Goal: Find specific page/section: Find specific page/section

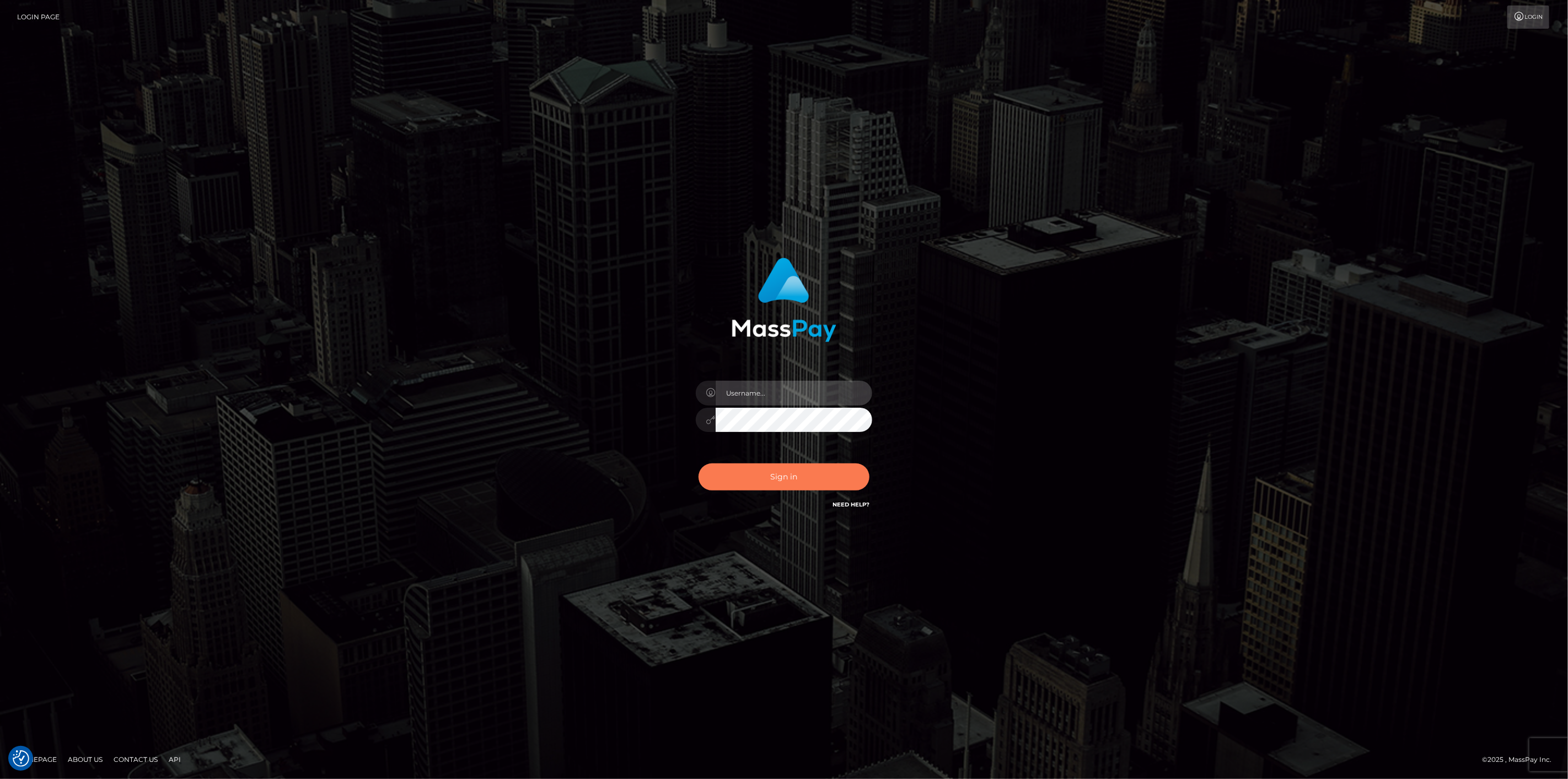
type input "[DOMAIN_NAME]"
click button "Sign in"
type input "[DOMAIN_NAME]"
click at [709, 460] on div "Sign in Need Help?" at bounding box center [783, 481] width 193 height 49
click at [721, 466] on button "Sign in" at bounding box center [784, 477] width 171 height 27
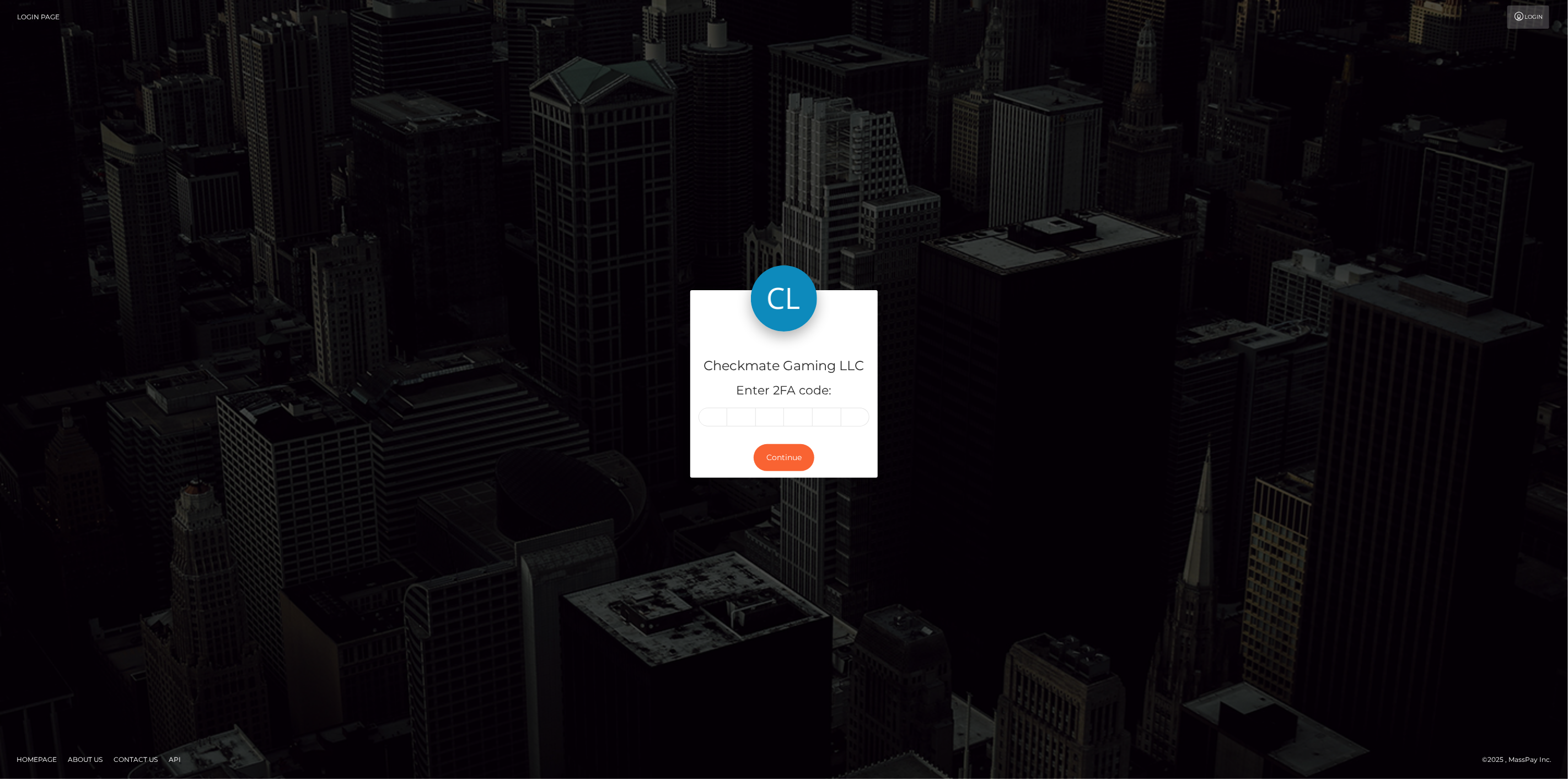
click at [713, 421] on input "text" at bounding box center [713, 417] width 29 height 19
type input "2"
type input "0"
type input "2"
type input "5"
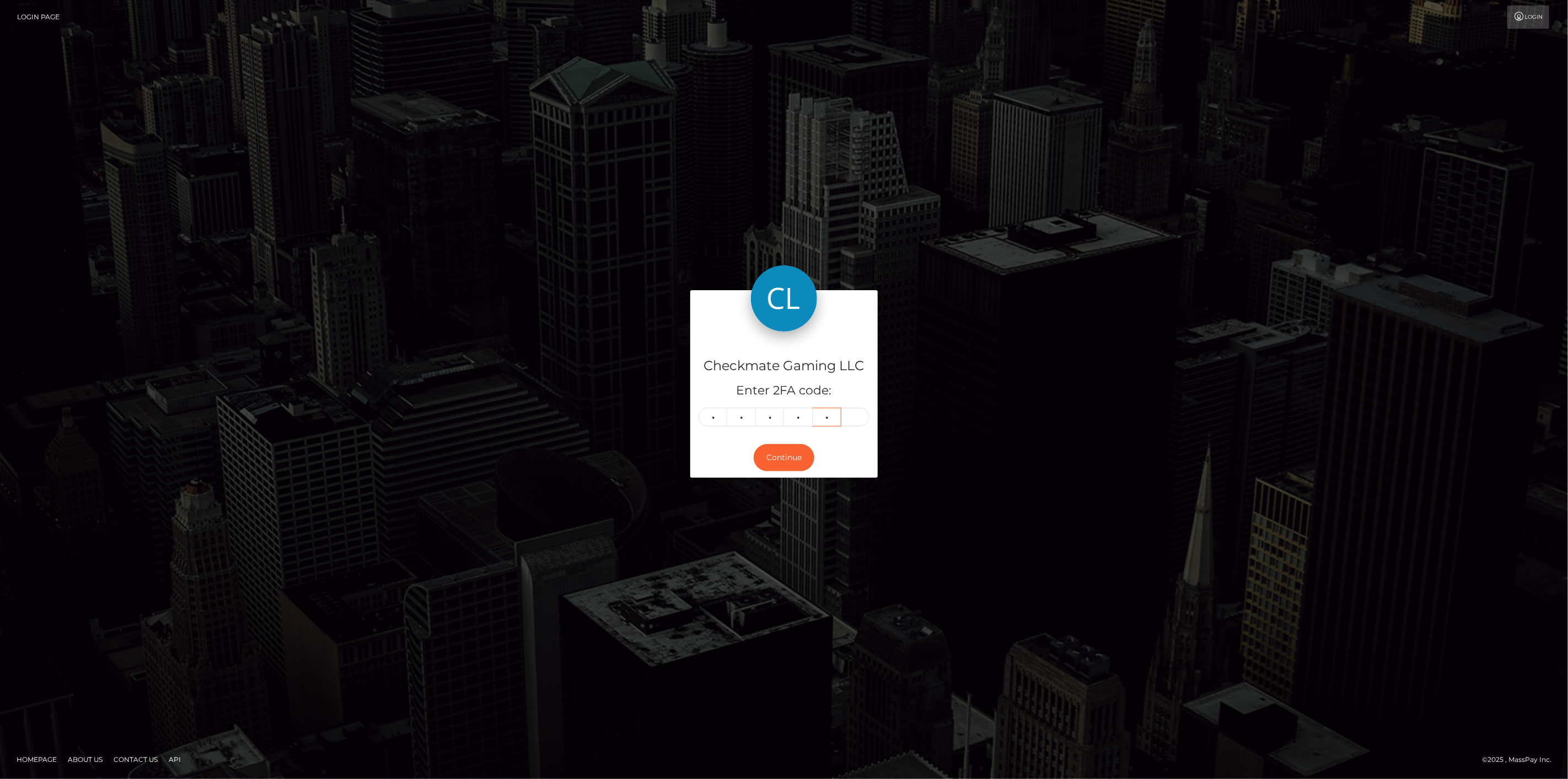
type input "0"
type input "2"
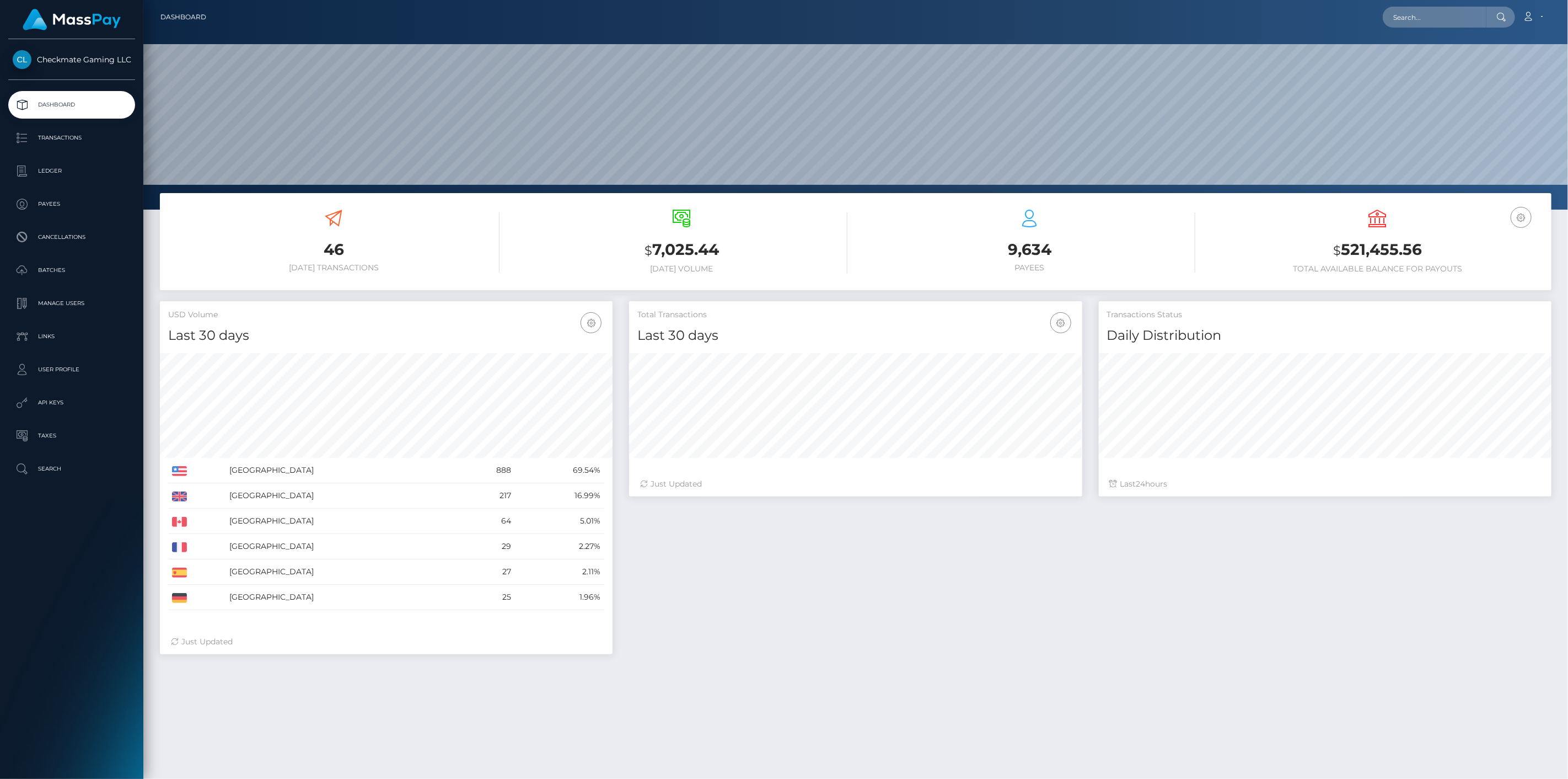
scroll to position [196, 453]
click at [71, 213] on link "Payees" at bounding box center [72, 203] width 127 height 27
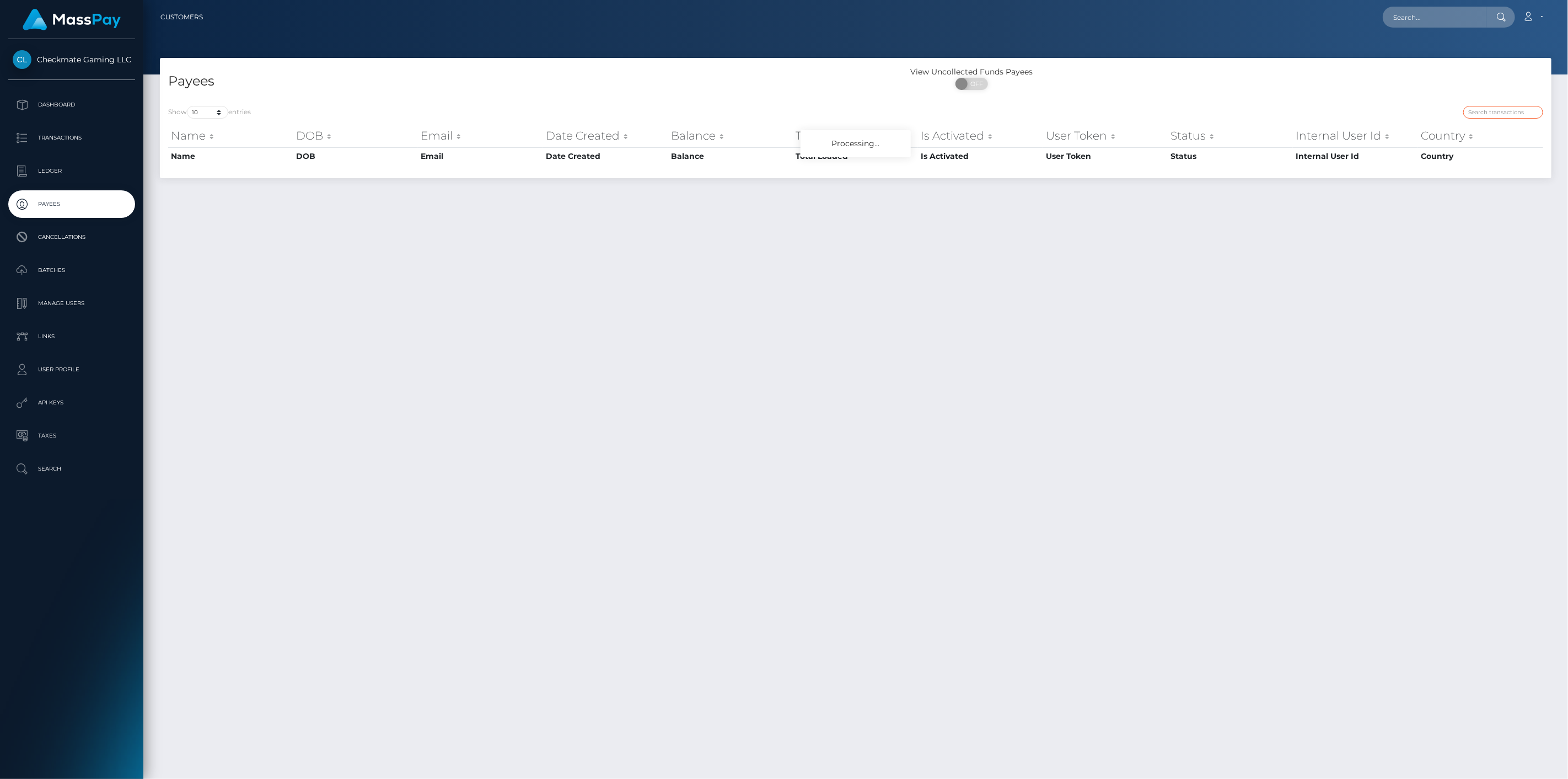
paste input "15834"
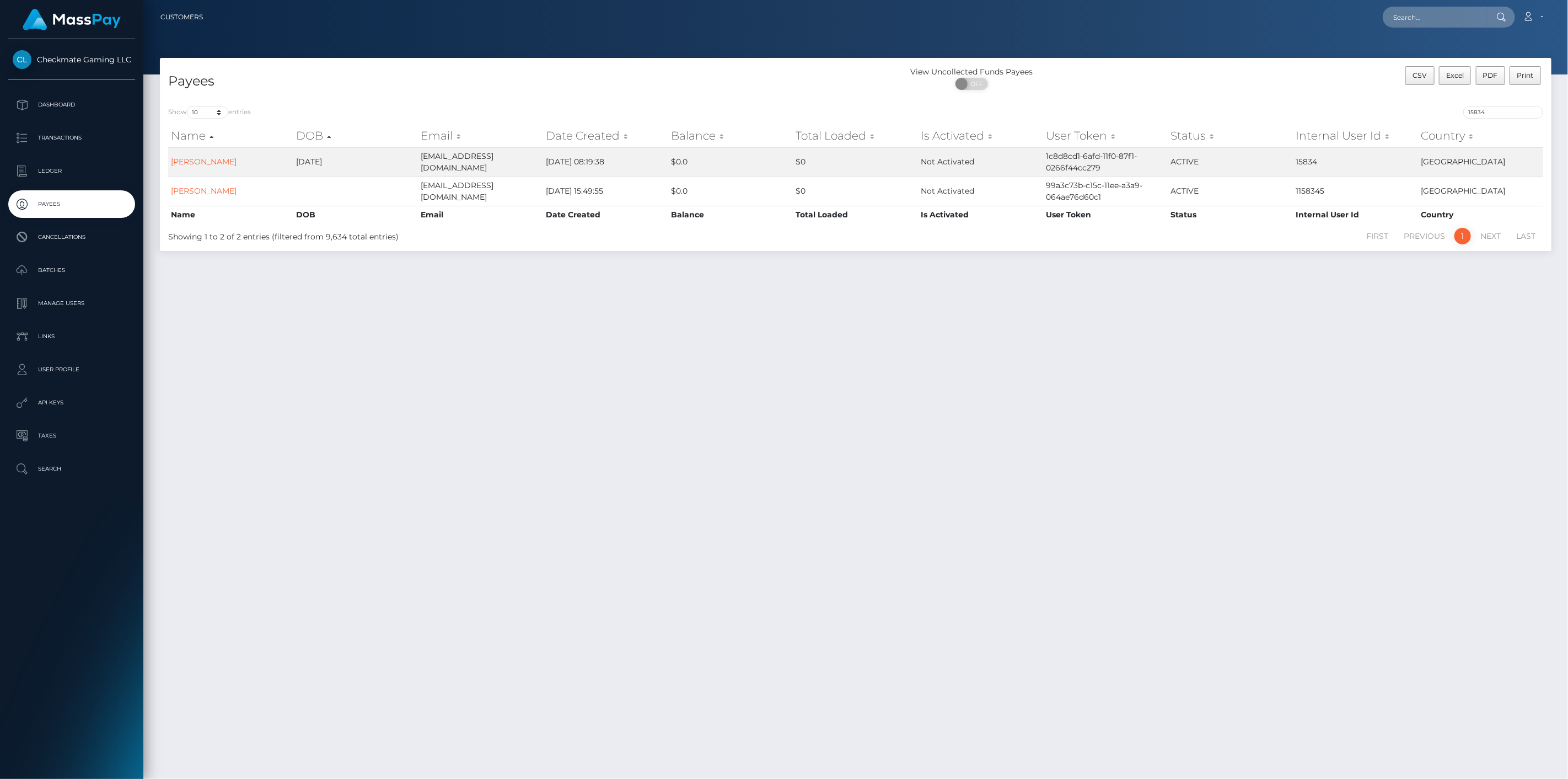
click at [1502, 120] on div "15834" at bounding box center [1203, 113] width 679 height 15
click at [1506, 114] on input "15834" at bounding box center [1503, 112] width 80 height 13
paste input "0713"
type input "10713"
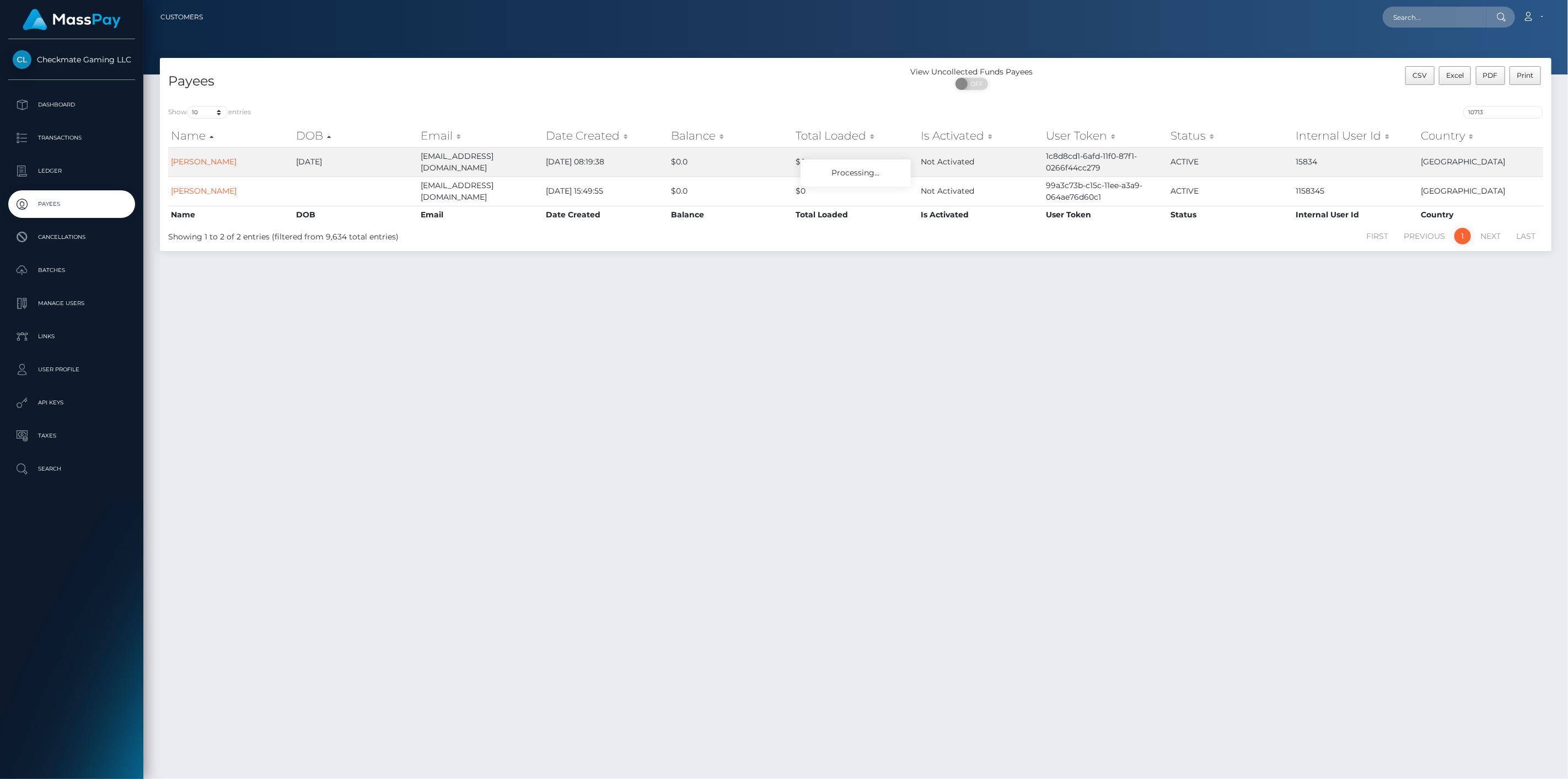
click at [75, 200] on p "Payees" at bounding box center [72, 204] width 118 height 16
click at [50, 170] on p "Ledger" at bounding box center [72, 171] width 118 height 16
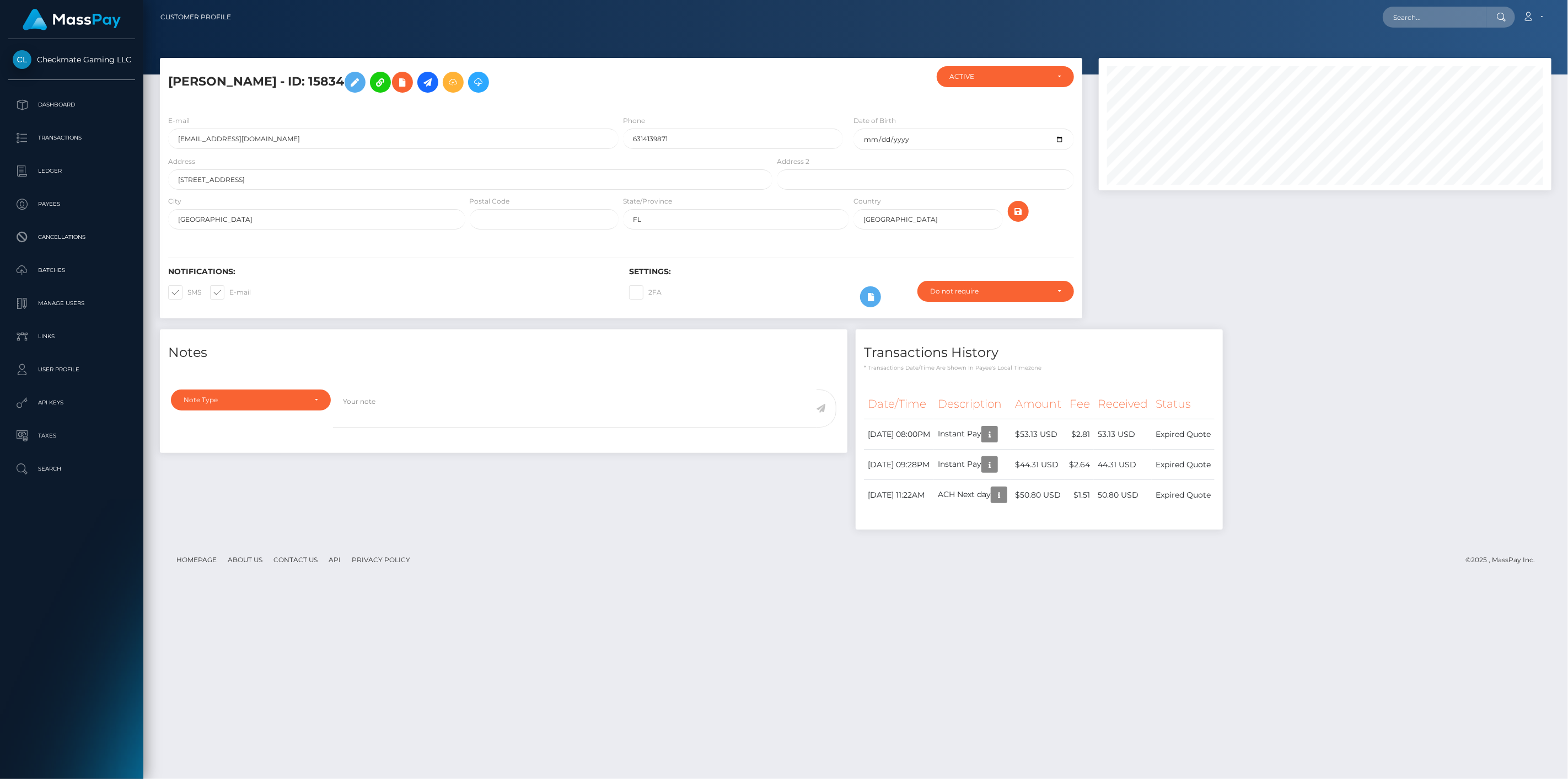
scroll to position [132, 453]
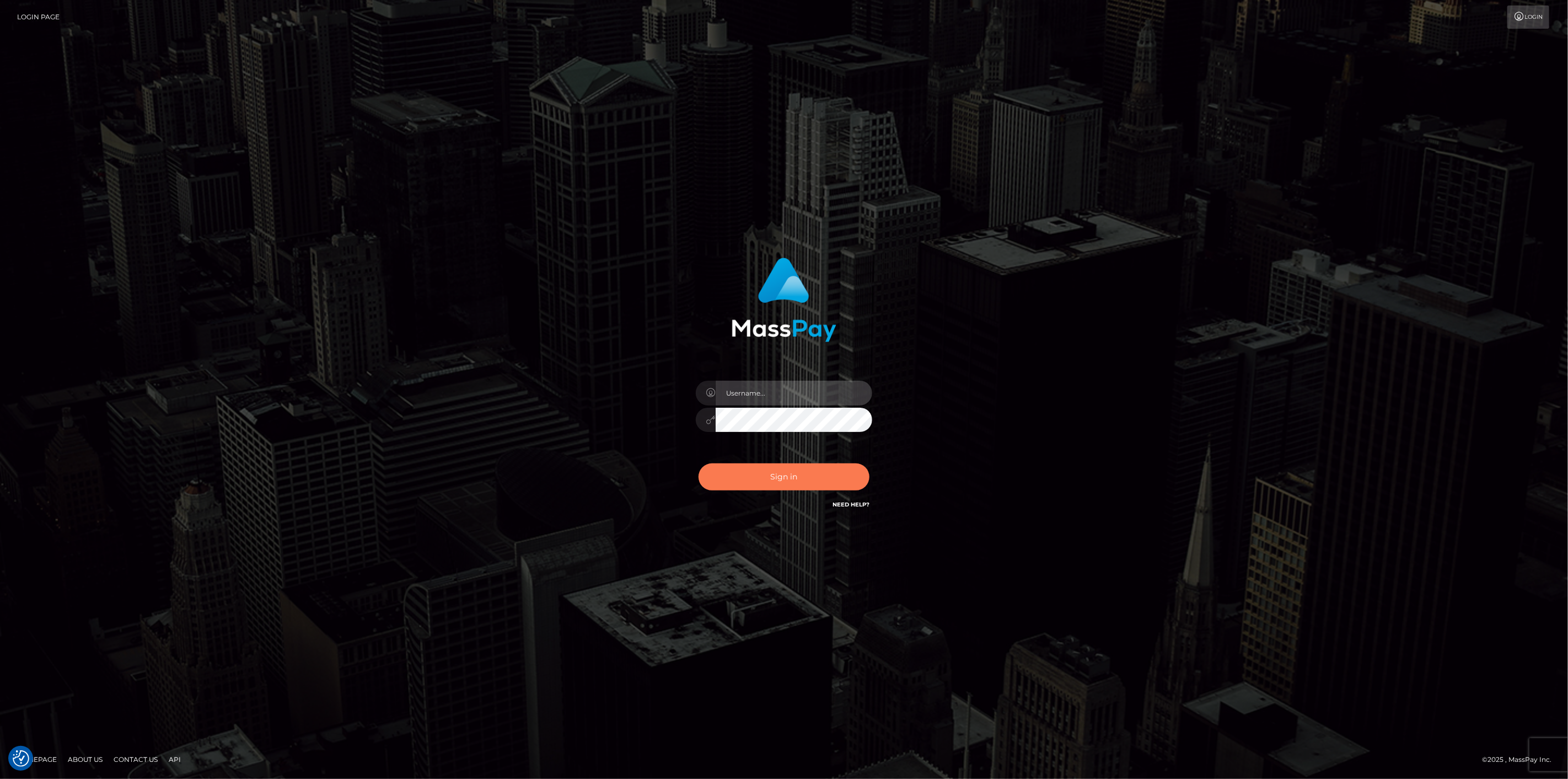
type input "[DOMAIN_NAME]"
click at [849, 465] on button "Sign in" at bounding box center [784, 477] width 171 height 27
type input "[DOMAIN_NAME]"
click at [800, 468] on button "Sign in" at bounding box center [784, 477] width 171 height 27
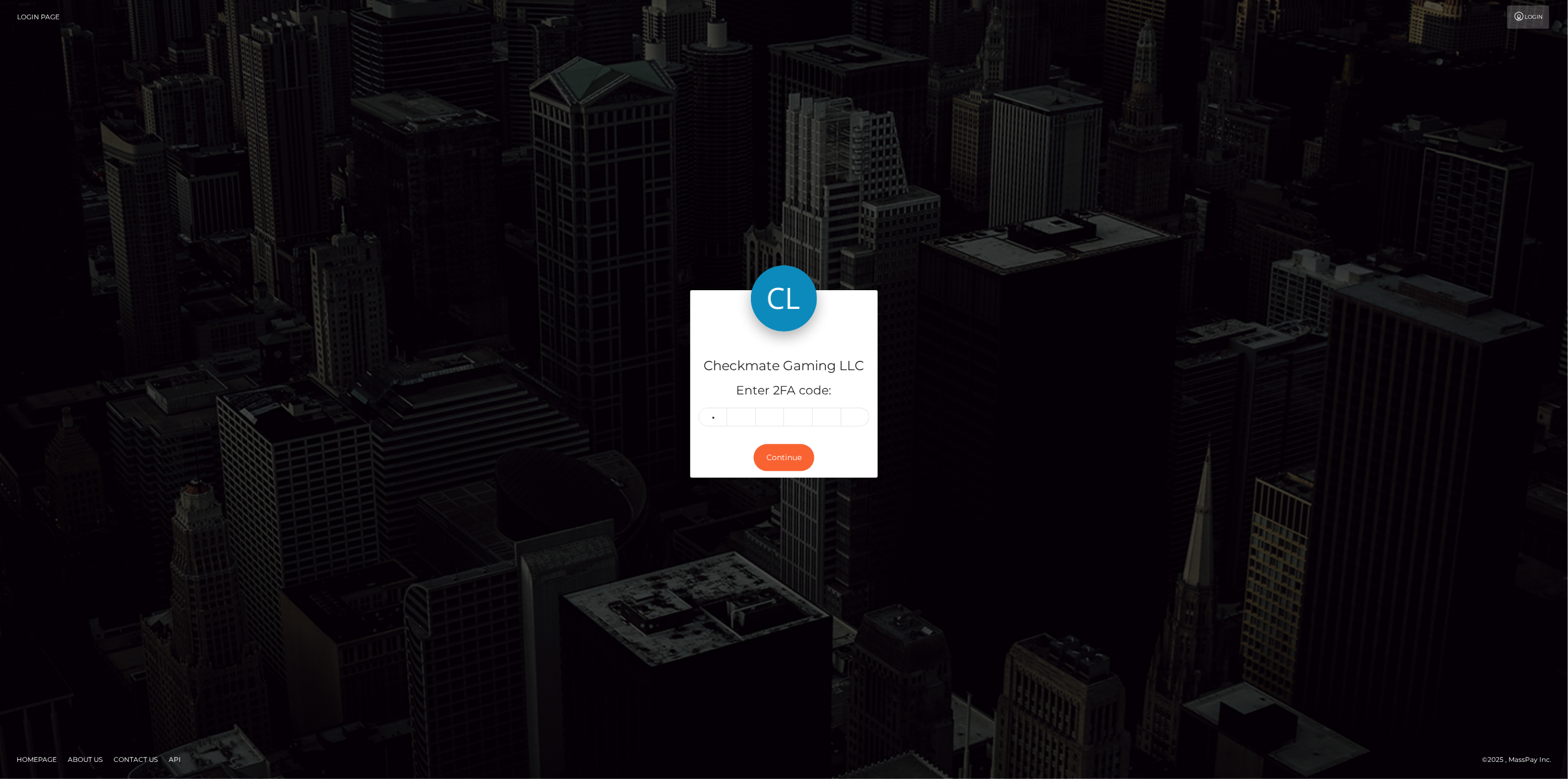
type input "6"
type input "0"
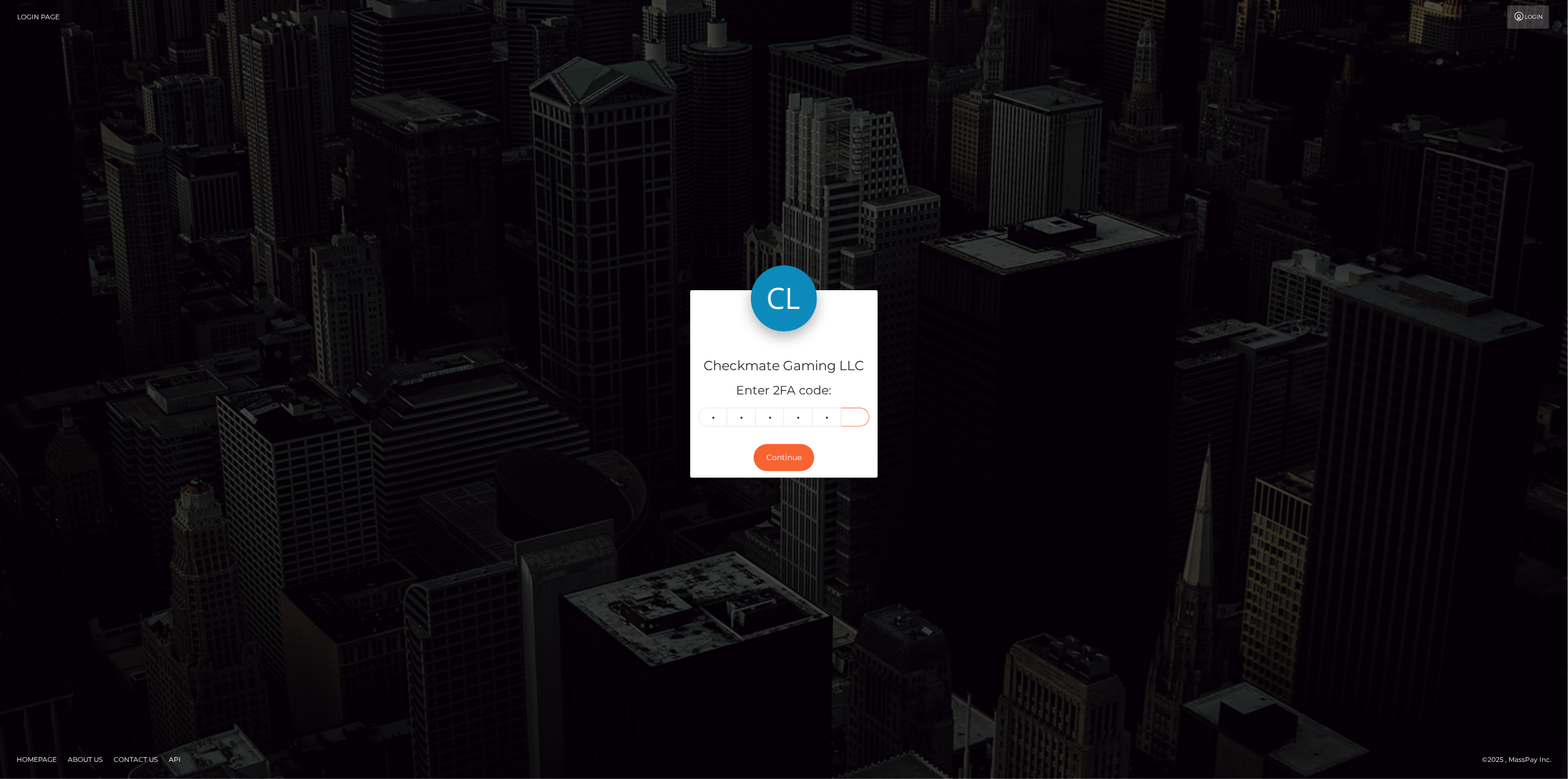
type input "2"
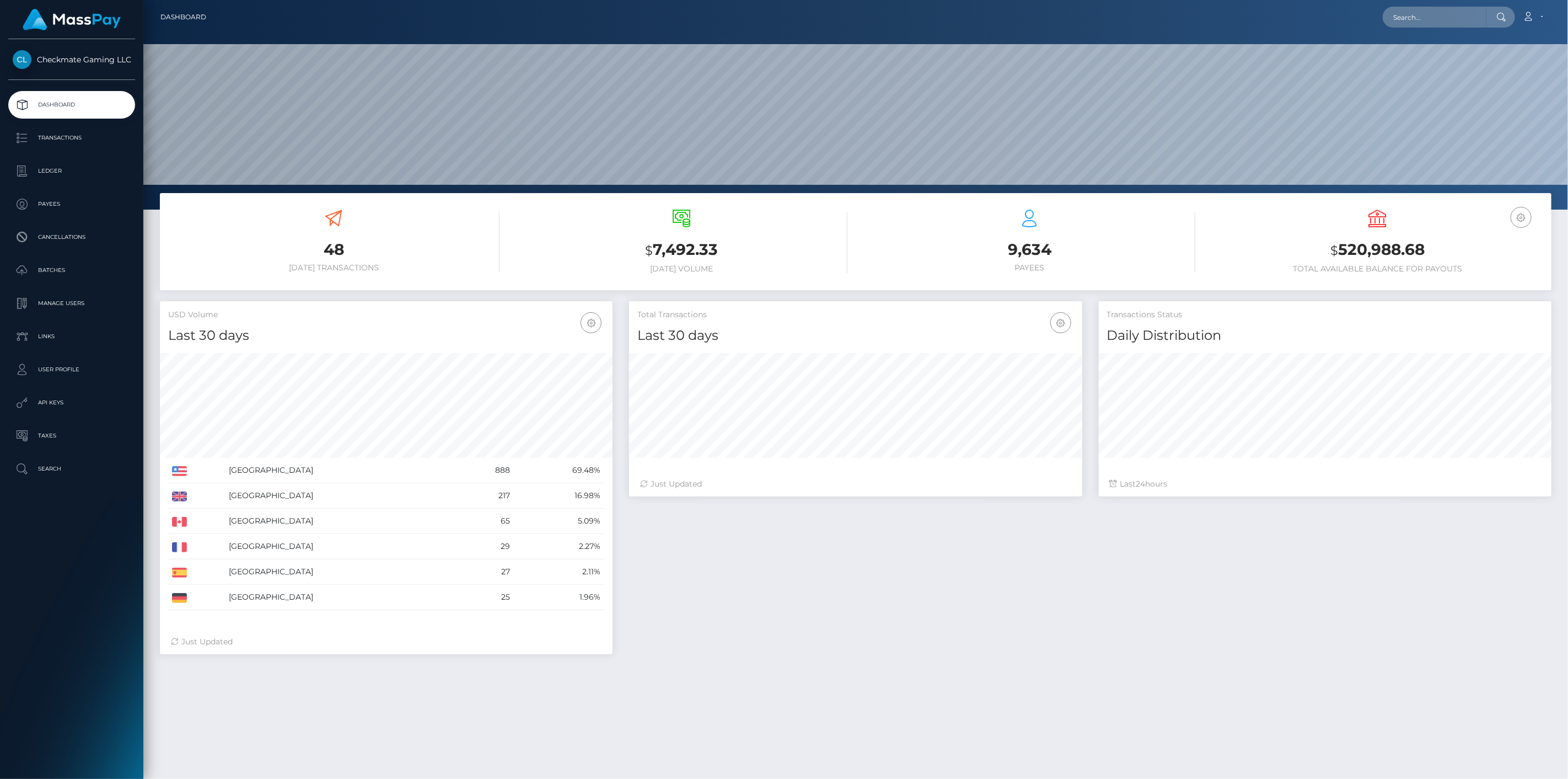
scroll to position [196, 453]
click at [73, 211] on p "Payees" at bounding box center [72, 204] width 118 height 16
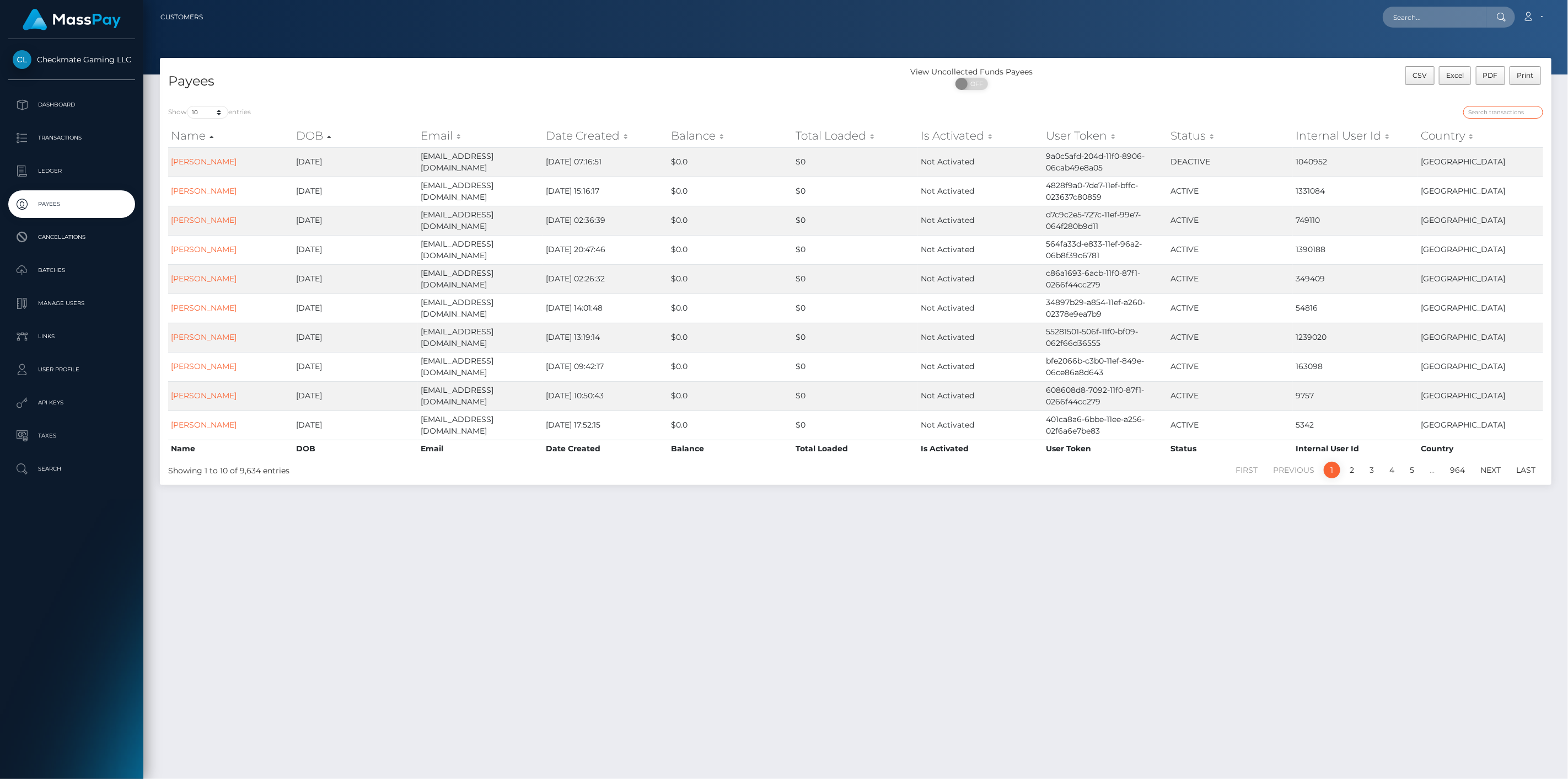
paste input "332646"
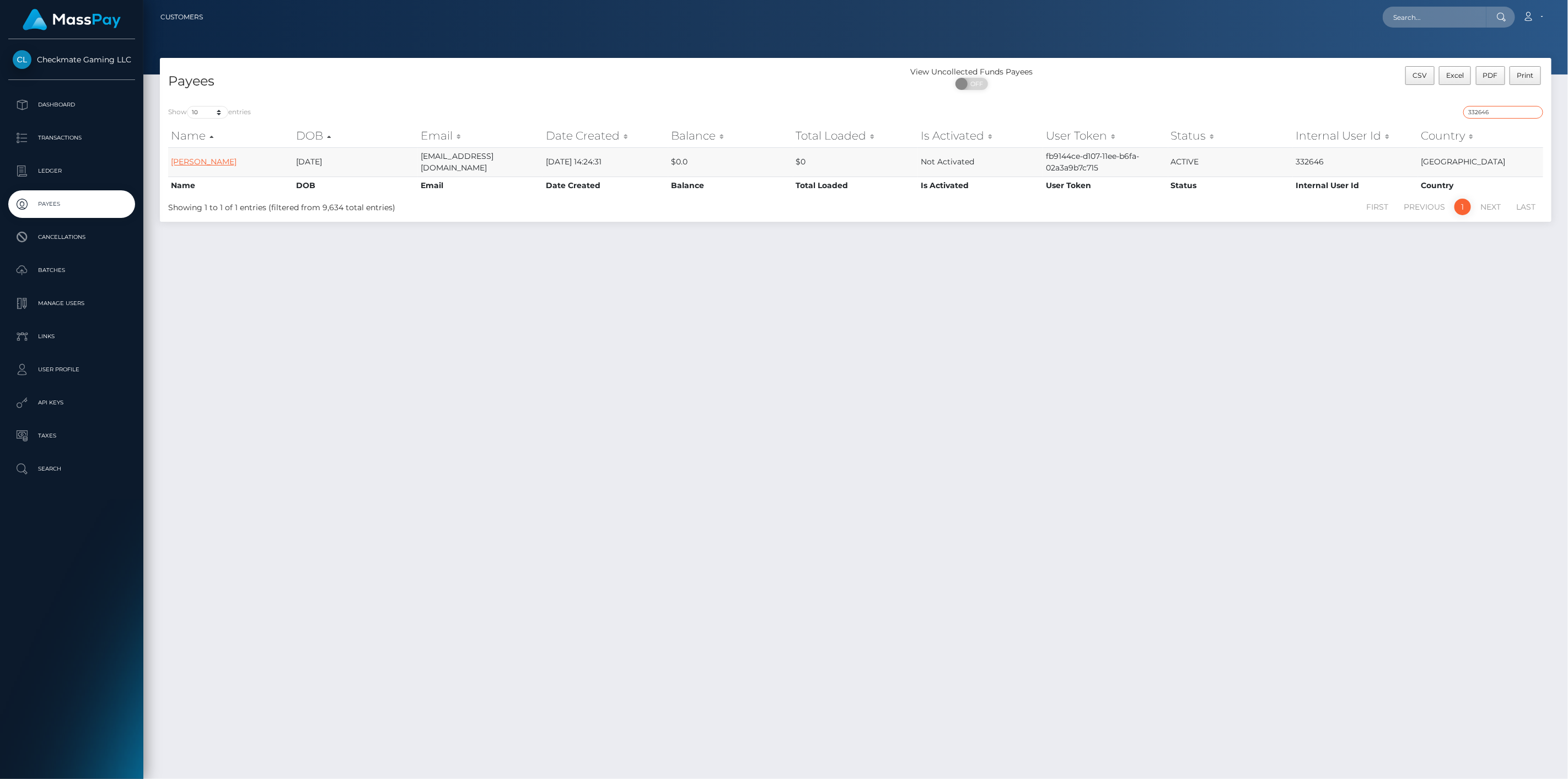
type input "332646"
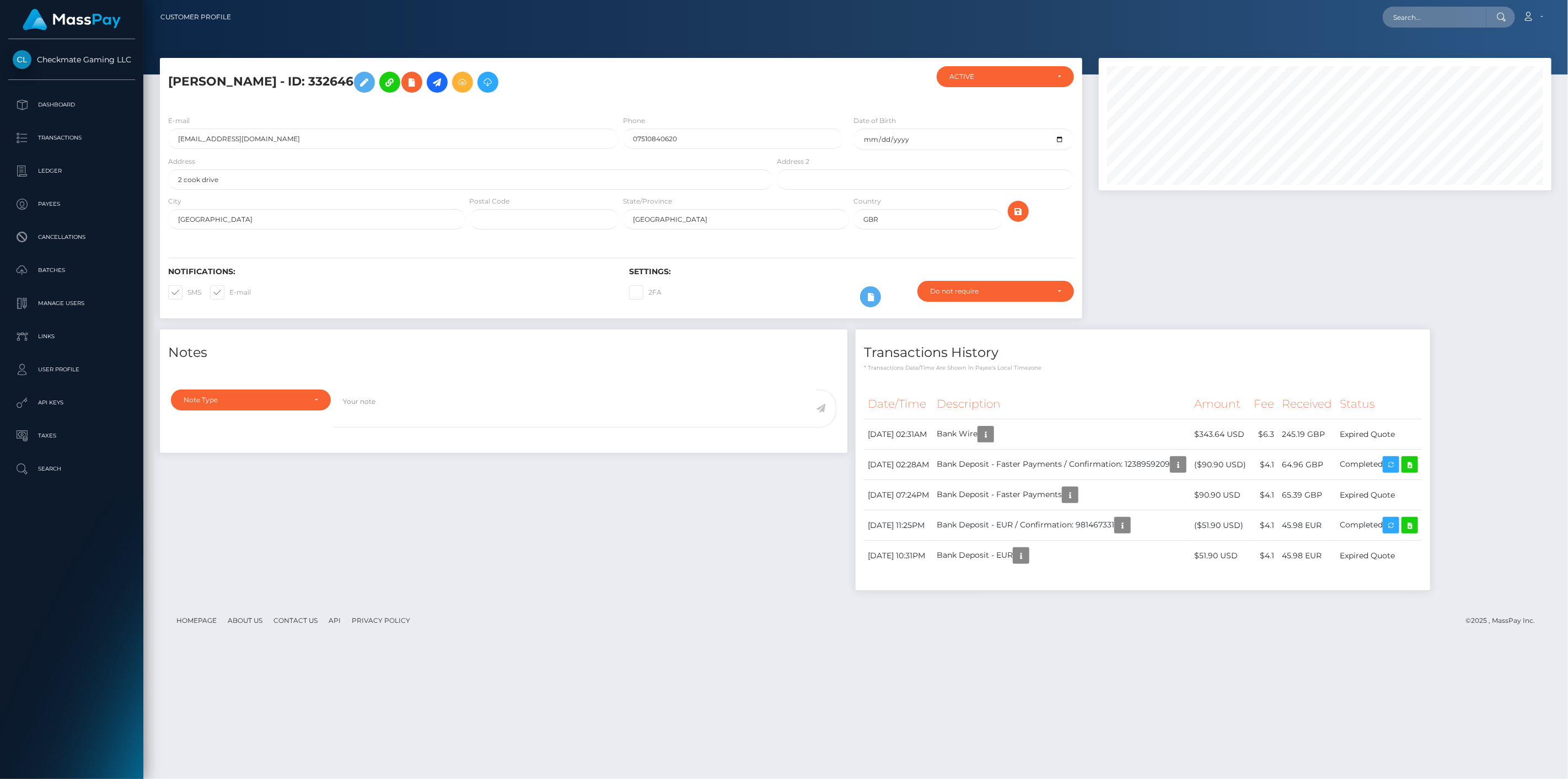
scroll to position [132, 453]
drag, startPoint x: 54, startPoint y: 200, endPoint x: 61, endPoint y: 201, distance: 7.1
click at [54, 200] on p "Payees" at bounding box center [72, 204] width 118 height 16
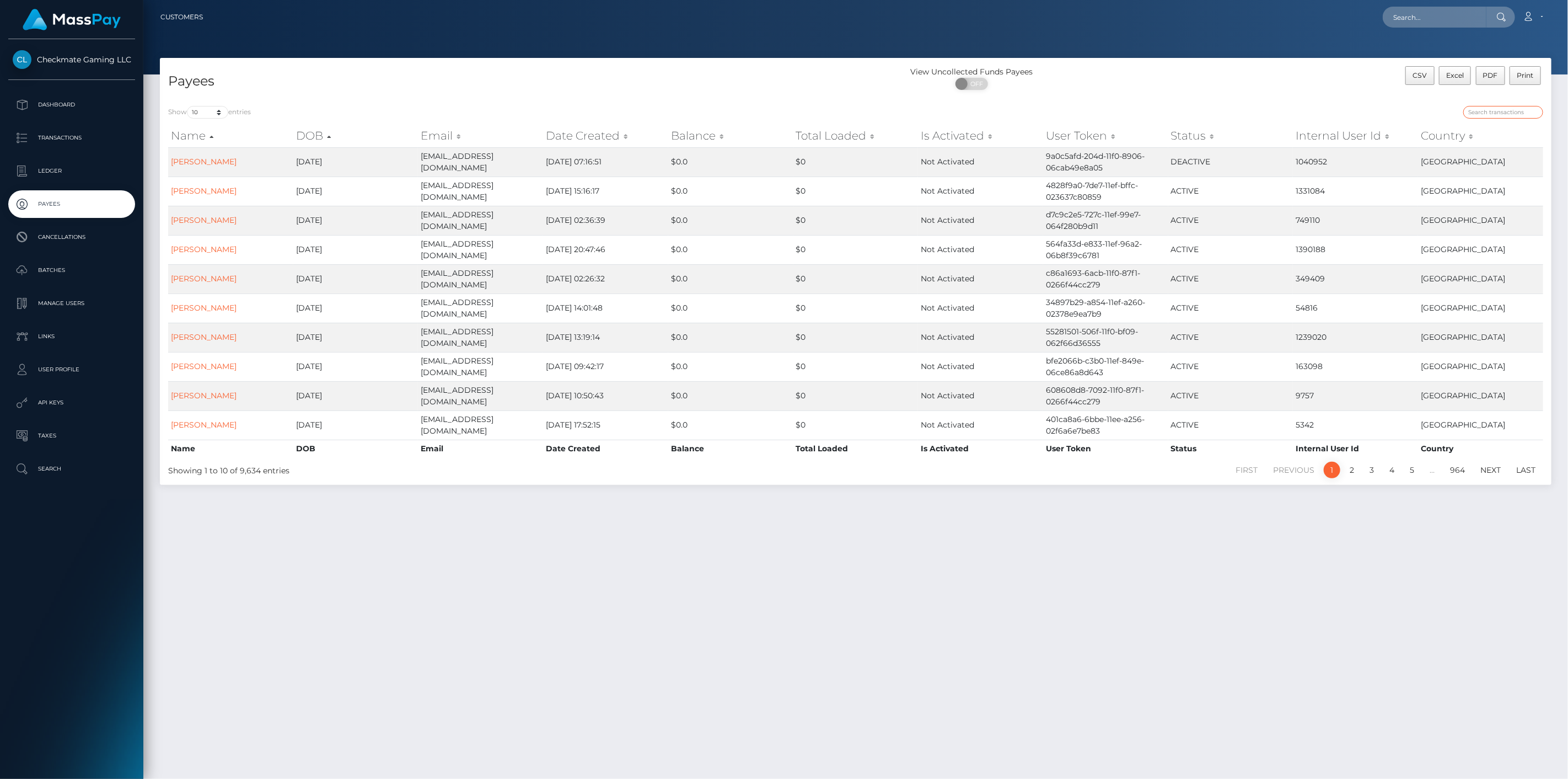
paste input "34292"
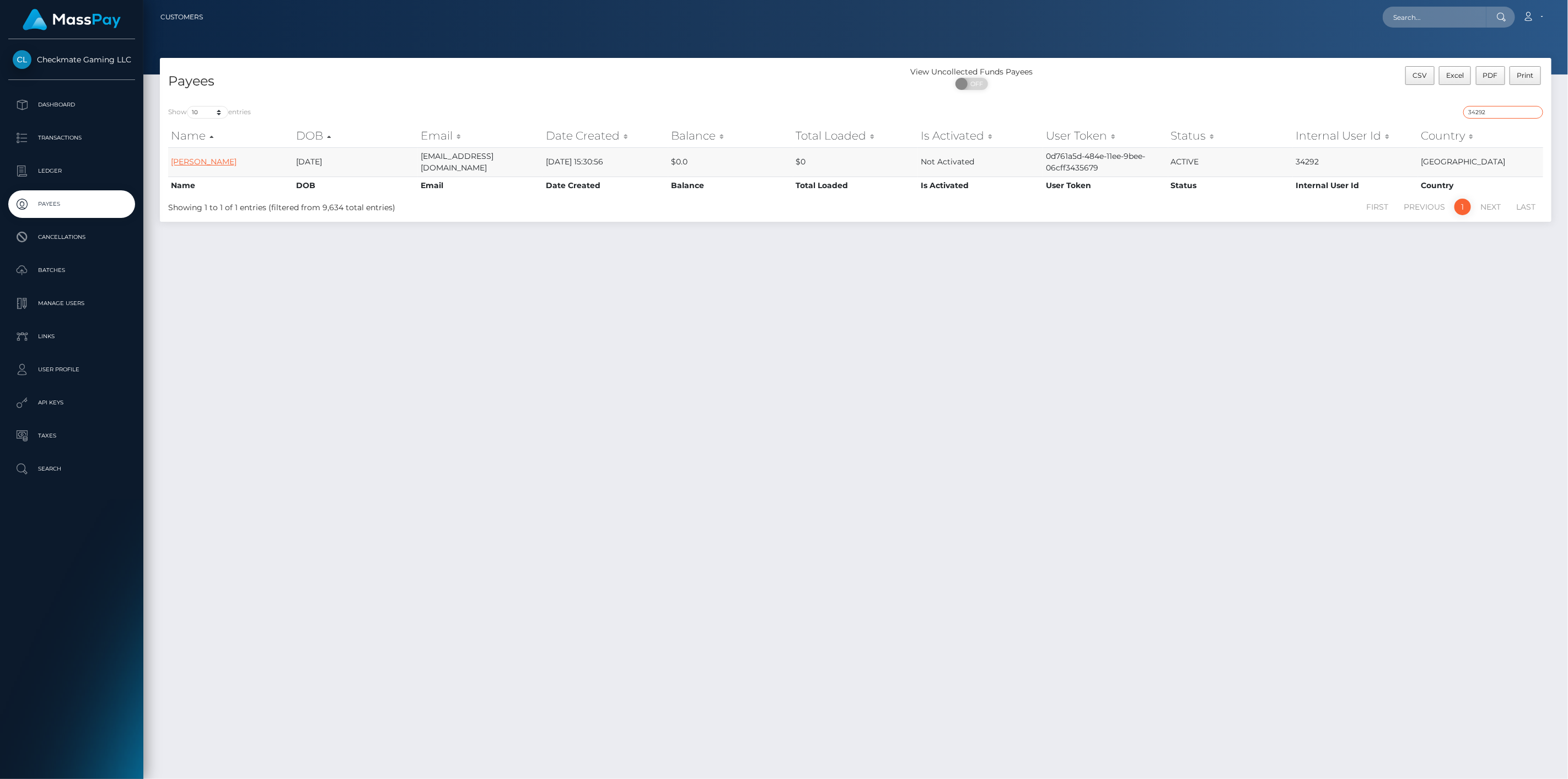
type input "34292"
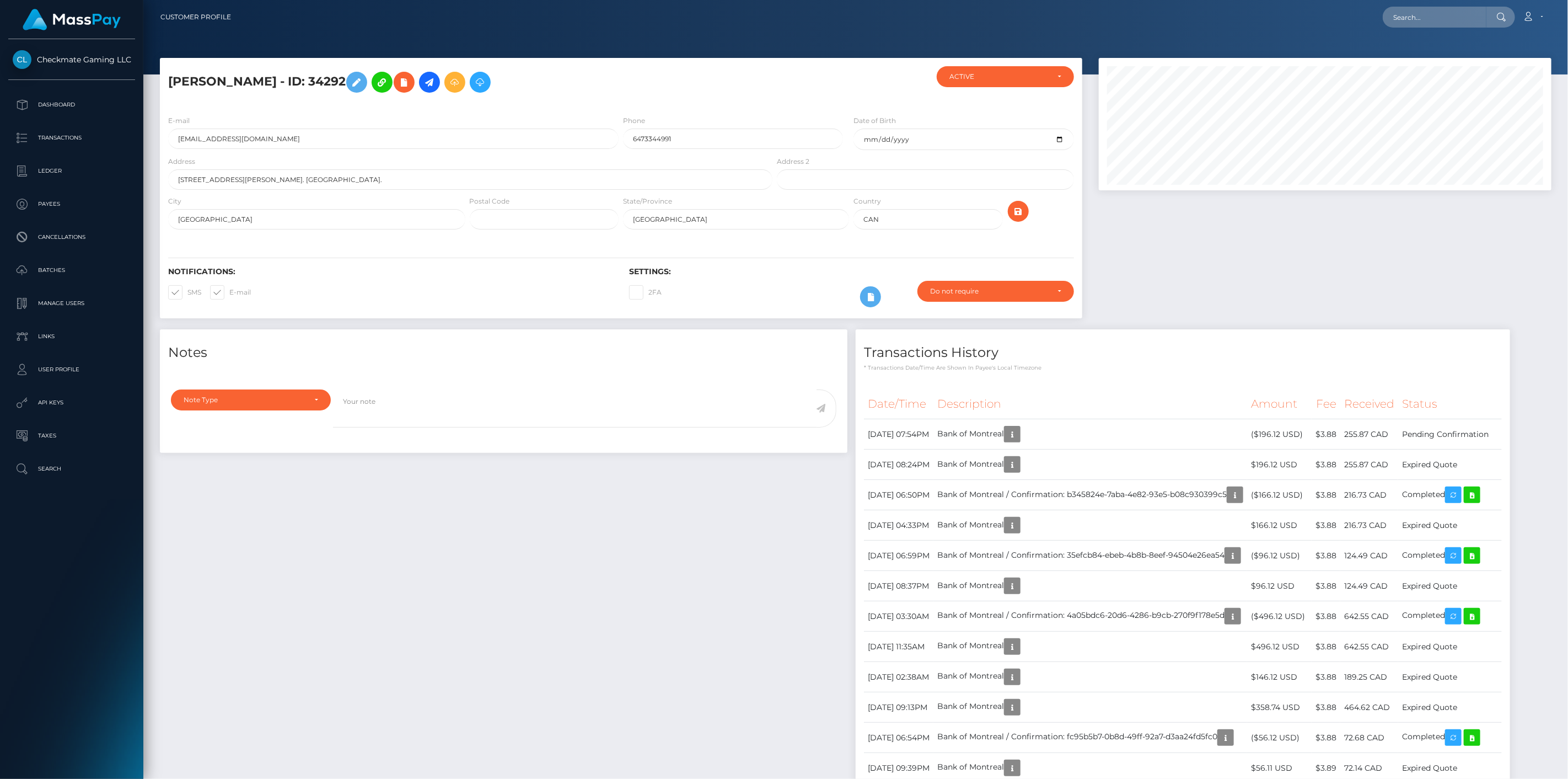
scroll to position [132, 453]
click at [261, 178] on input "[STREET_ADDRESS][PERSON_NAME]. [GEOGRAPHIC_DATA]." at bounding box center [470, 180] width 604 height 21
